Goal: Find specific fact: Find specific fact

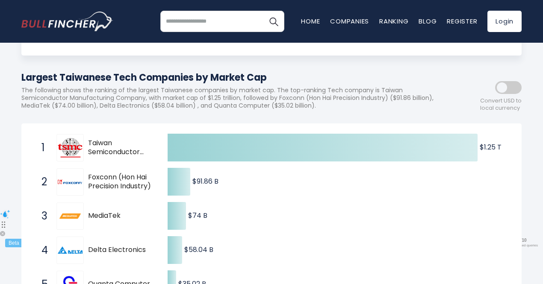
scroll to position [76, 0]
drag, startPoint x: 142, startPoint y: 254, endPoint x: 147, endPoint y: 253, distance: 5.2
click at [147, 253] on span "Delta Electronics" at bounding box center [120, 249] width 65 height 9
drag, startPoint x: 147, startPoint y: 253, endPoint x: 91, endPoint y: 250, distance: 55.7
click at [91, 250] on span "Delta Electronics" at bounding box center [120, 249] width 65 height 9
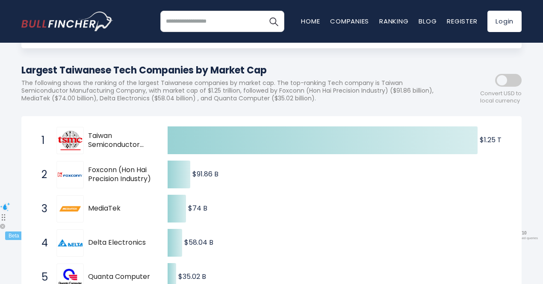
scroll to position [84, 0]
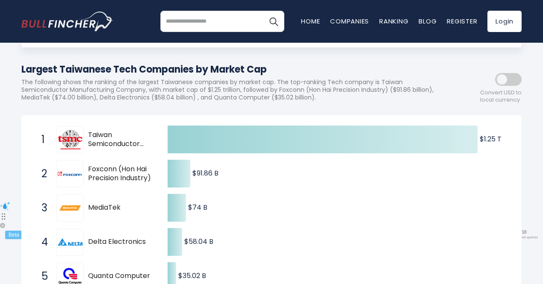
drag, startPoint x: 88, startPoint y: 244, endPoint x: 147, endPoint y: 244, distance: 59.0
click at [147, 244] on span "Delta Electronics" at bounding box center [120, 242] width 65 height 9
drag, startPoint x: 147, startPoint y: 244, endPoint x: 90, endPoint y: 247, distance: 57.3
click at [90, 247] on span "Delta Electronics" at bounding box center [120, 242] width 65 height 9
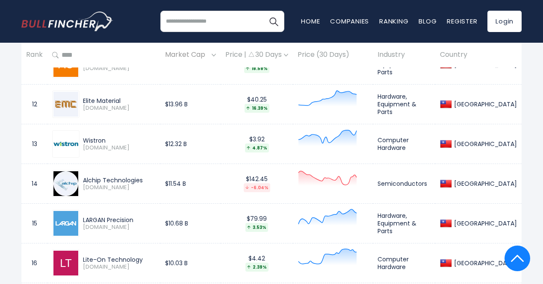
scroll to position [831, 0]
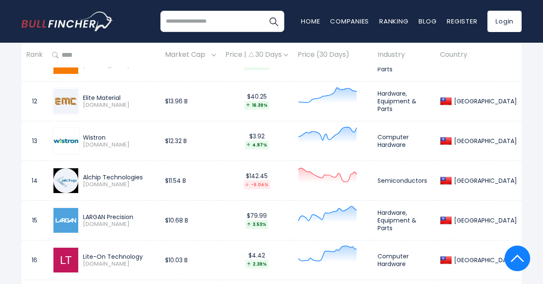
drag, startPoint x: 109, startPoint y: 136, endPoint x: 81, endPoint y: 139, distance: 28.3
click at [81, 139] on div "Wistron [DOMAIN_NAME]" at bounding box center [117, 141] width 76 height 15
copy div "Wistron"
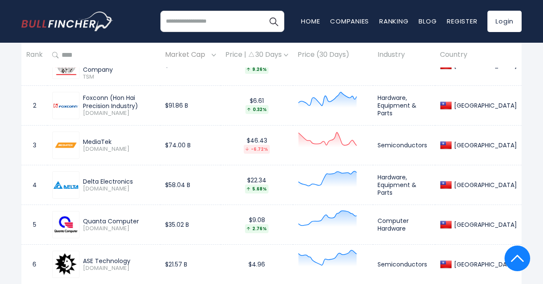
scroll to position [434, 0]
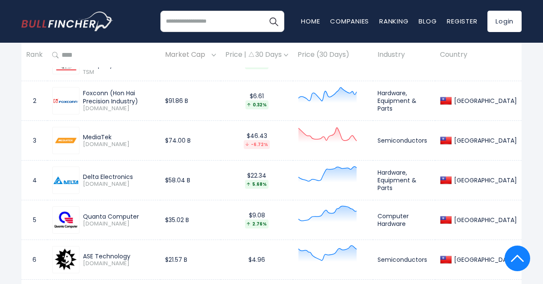
click at [91, 181] on div "Delta Electronics" at bounding box center [119, 177] width 73 height 8
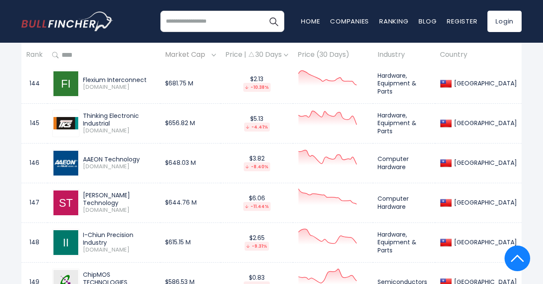
scroll to position [6096, 0]
